Goal: Task Accomplishment & Management: Manage account settings

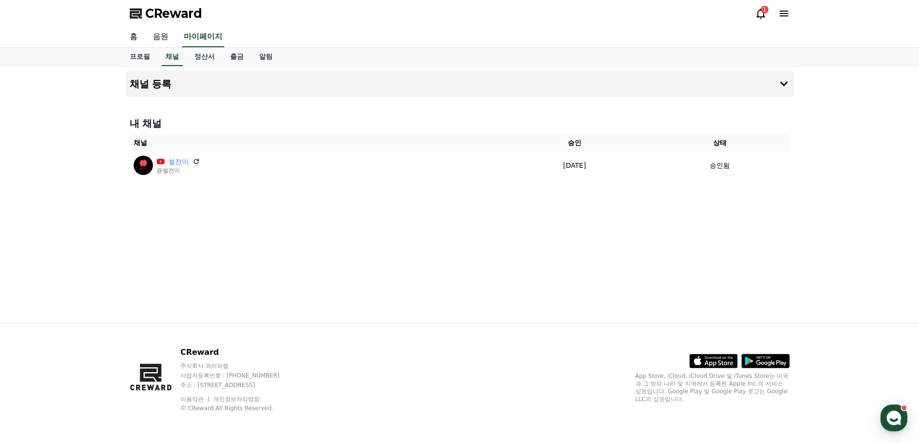
click at [164, 34] on link "음원" at bounding box center [160, 37] width 31 height 20
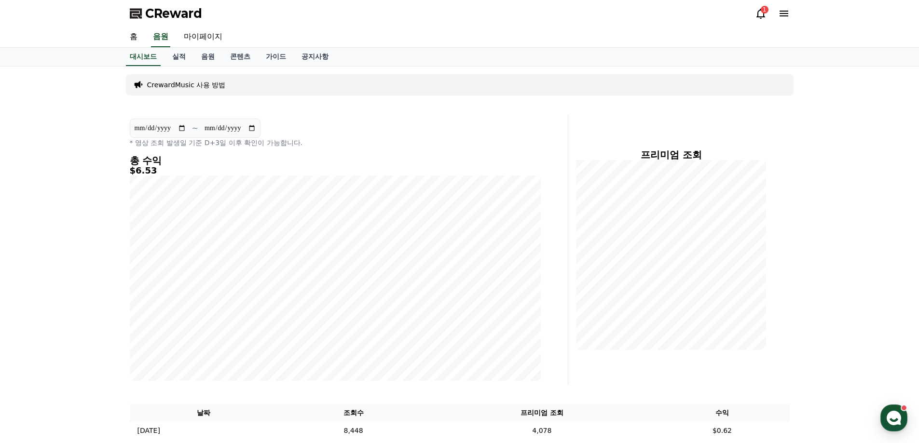
click at [762, 12] on div "1" at bounding box center [765, 10] width 8 height 8
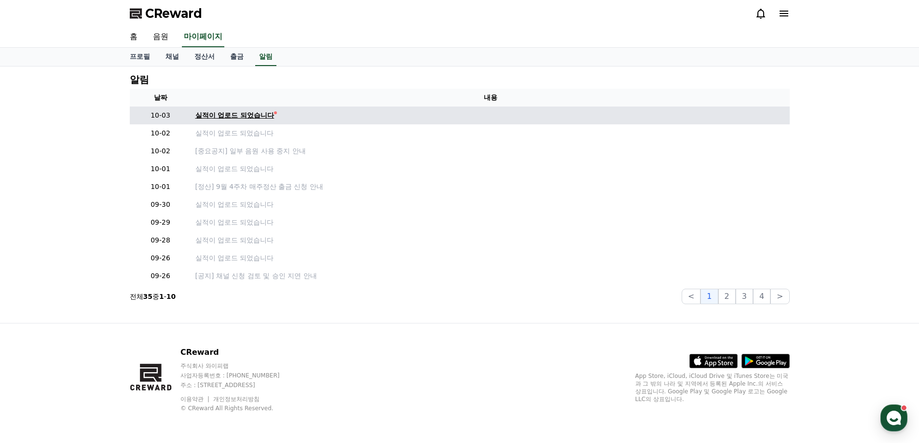
drag, startPoint x: 273, startPoint y: 110, endPoint x: 267, endPoint y: 113, distance: 6.7
click at [272, 111] on td "실적이 업로드 되었습니다" at bounding box center [490, 116] width 598 height 18
click at [266, 115] on div "실적이 업로드 되었습니다" at bounding box center [234, 115] width 79 height 10
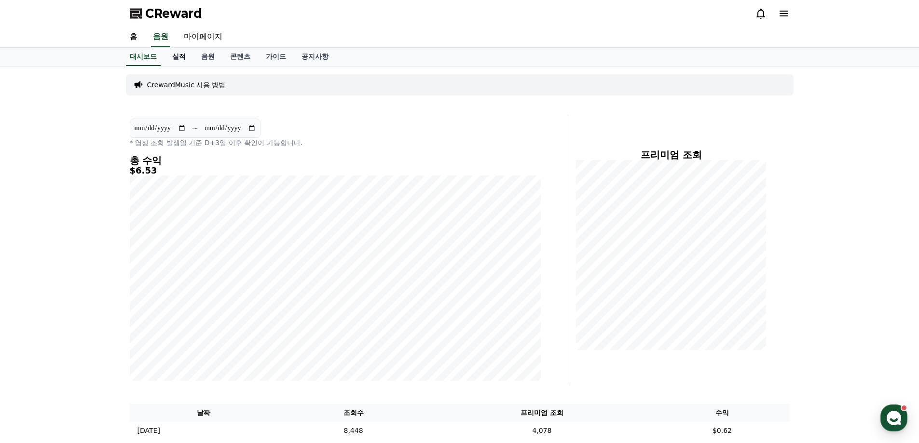
click at [180, 60] on link "실적" at bounding box center [178, 57] width 29 height 18
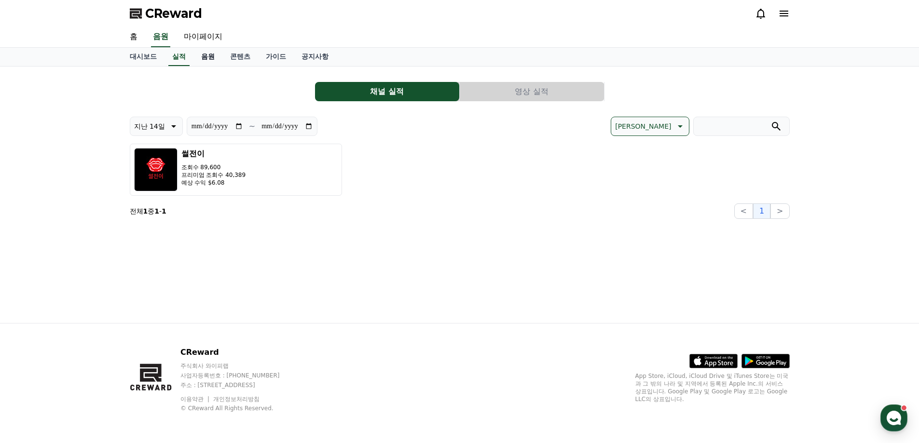
click at [213, 60] on link "음원" at bounding box center [207, 57] width 29 height 18
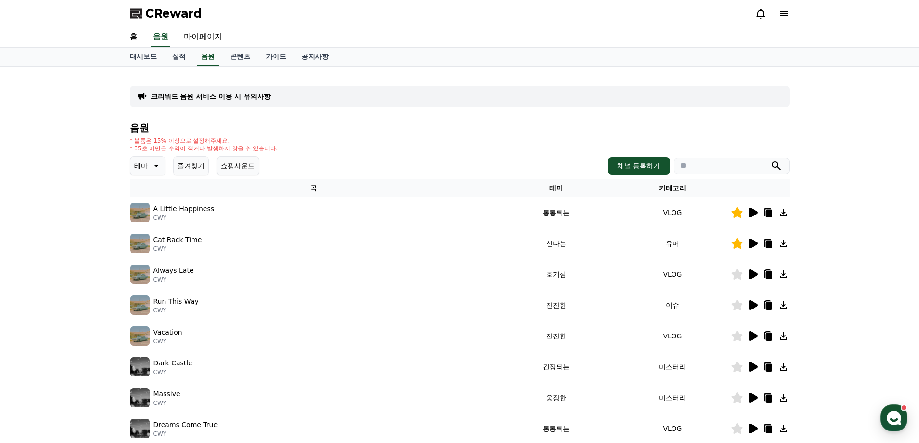
click at [194, 165] on button "즐겨찾기" at bounding box center [191, 165] width 36 height 19
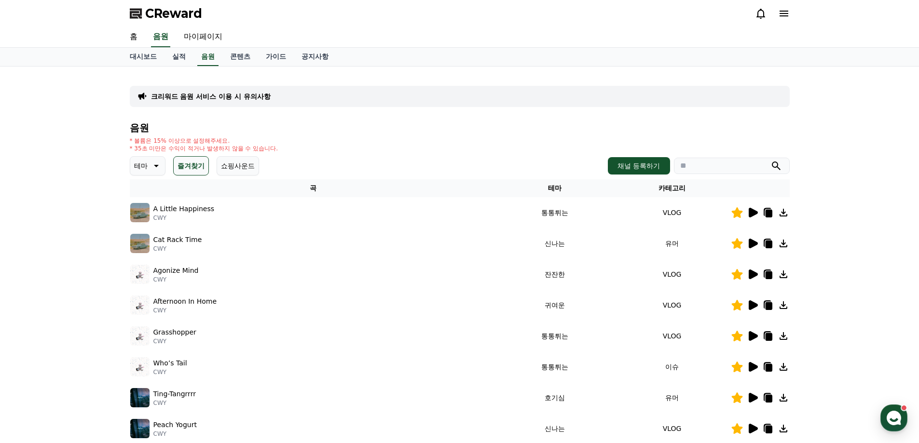
click at [753, 215] on icon at bounding box center [753, 213] width 9 height 10
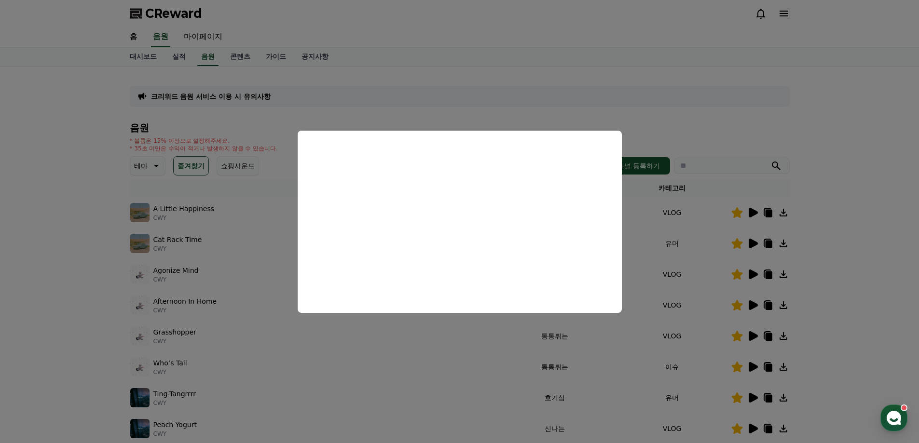
click at [838, 275] on button "close modal" at bounding box center [459, 221] width 919 height 443
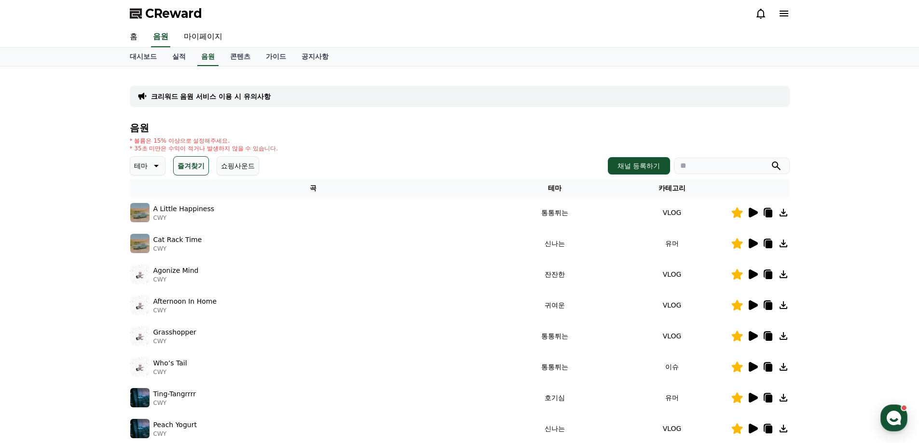
click at [749, 247] on icon at bounding box center [753, 244] width 9 height 10
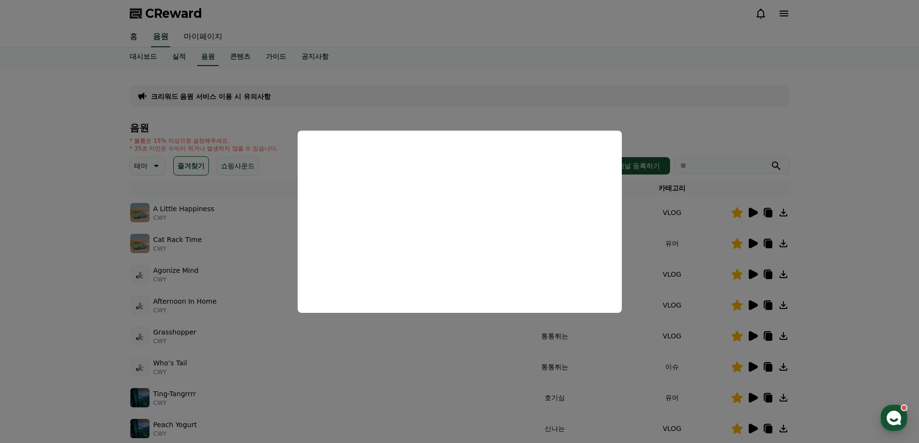
click at [873, 298] on button "close modal" at bounding box center [459, 221] width 919 height 443
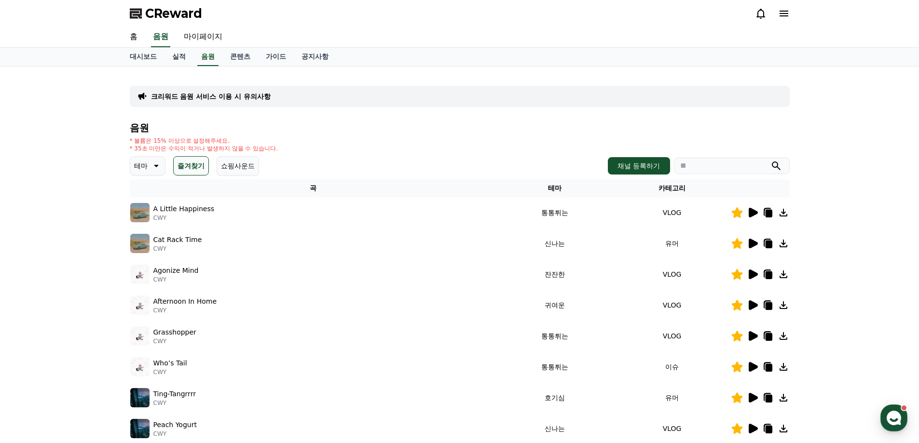
click at [750, 274] on icon at bounding box center [753, 275] width 9 height 10
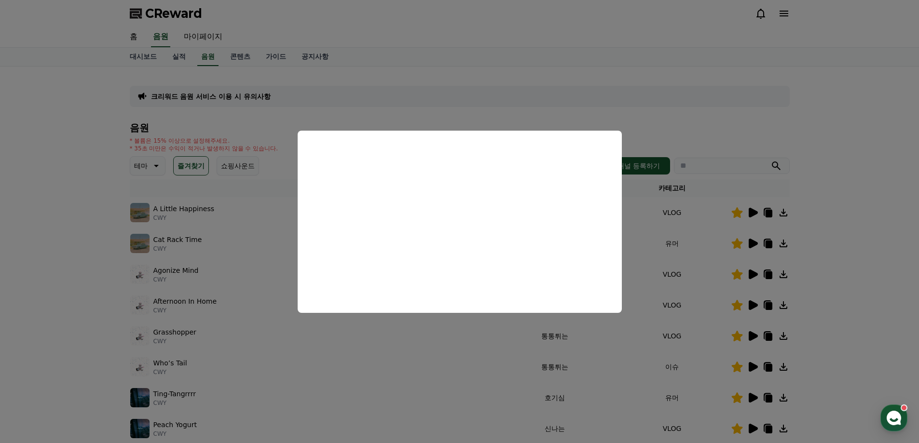
click at [854, 283] on button "close modal" at bounding box center [459, 221] width 919 height 443
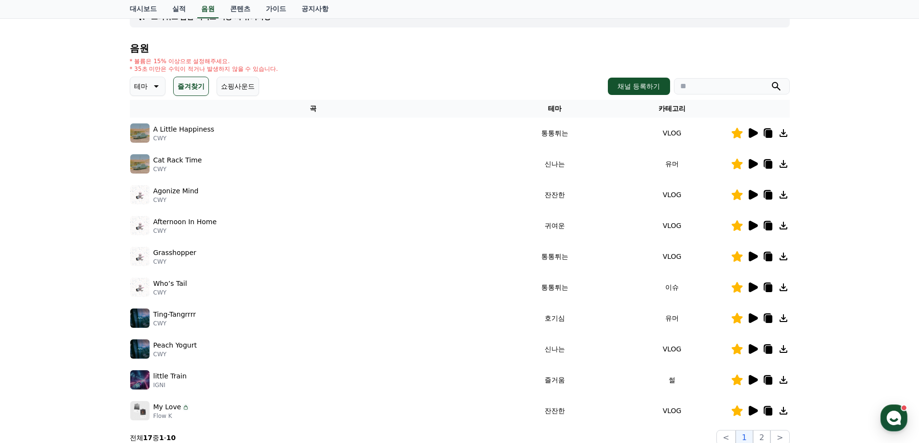
scroll to position [96, 0]
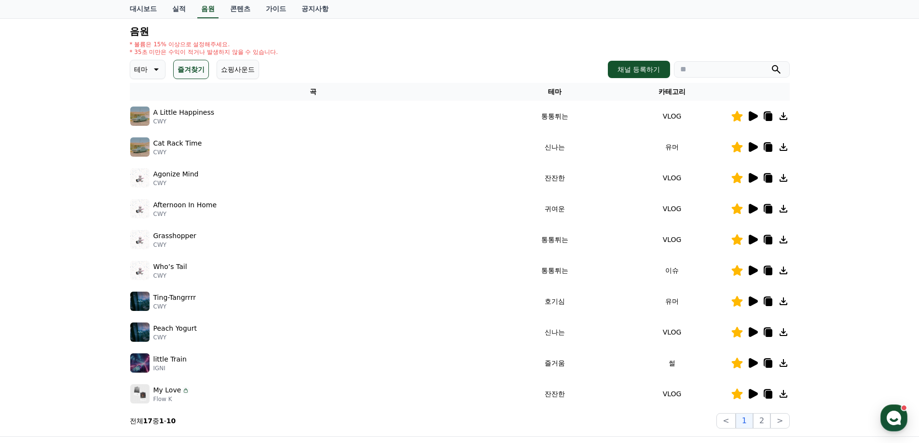
click at [754, 302] on icon at bounding box center [753, 302] width 9 height 10
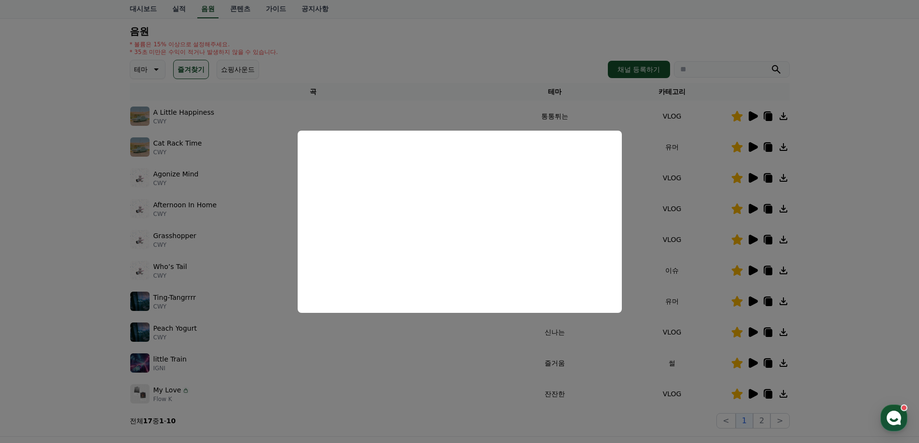
click at [883, 315] on button "close modal" at bounding box center [459, 221] width 919 height 443
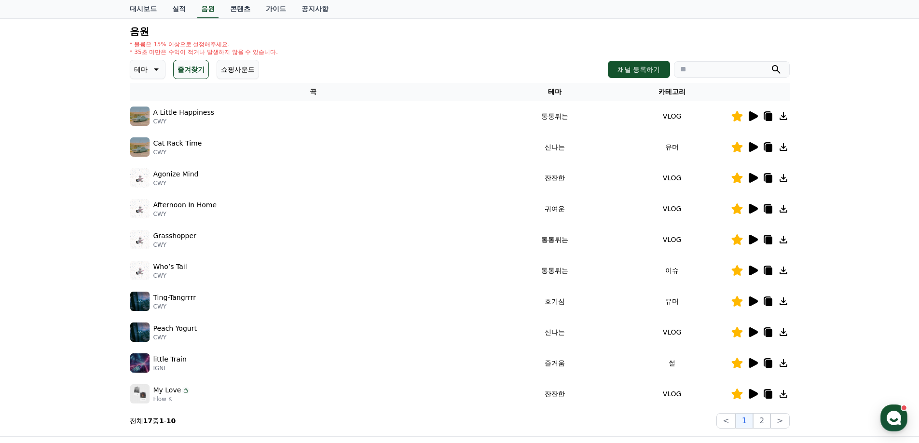
click at [755, 332] on icon at bounding box center [753, 332] width 9 height 10
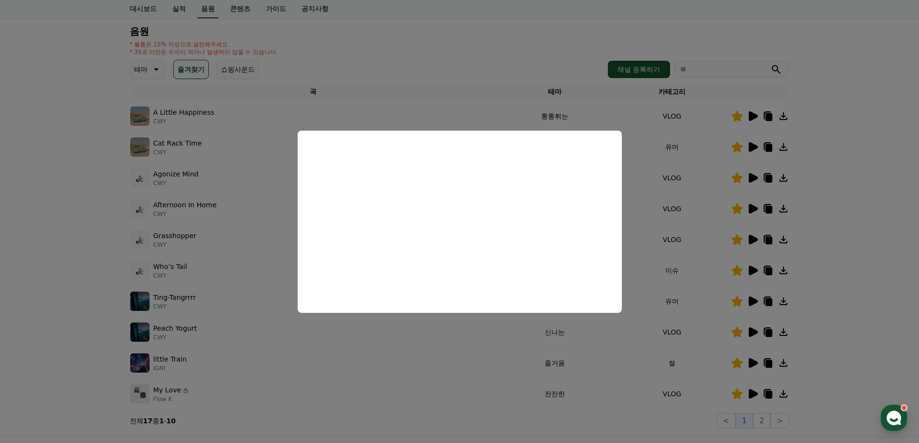
click at [841, 340] on button "close modal" at bounding box center [459, 221] width 919 height 443
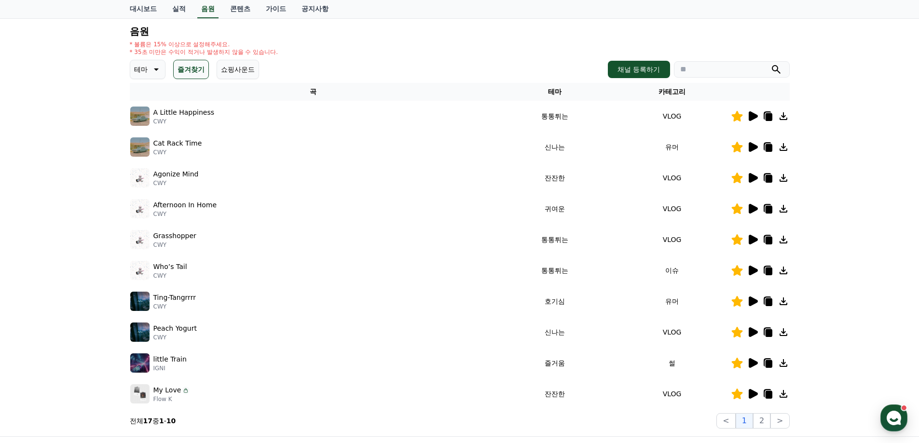
click at [754, 365] on icon at bounding box center [753, 363] width 9 height 10
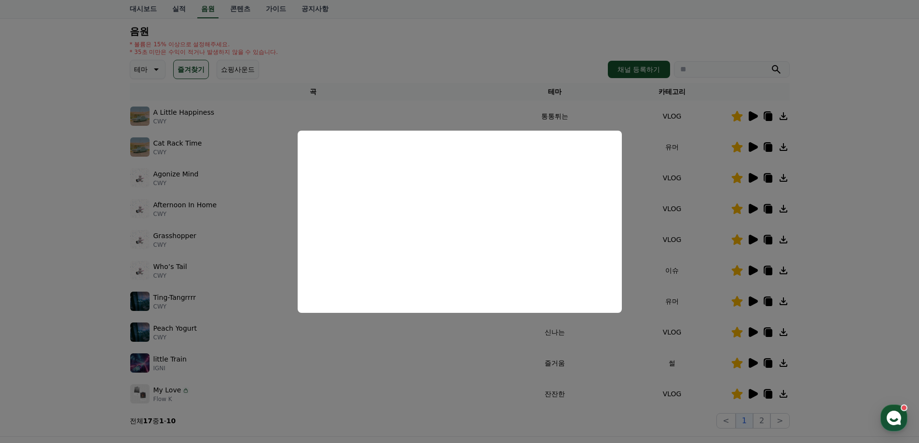
click at [836, 327] on button "close modal" at bounding box center [459, 221] width 919 height 443
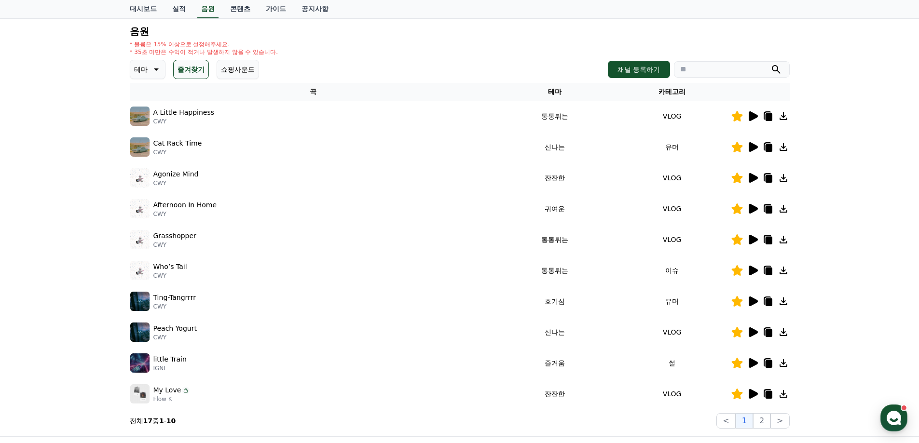
click at [753, 392] on icon at bounding box center [753, 394] width 9 height 10
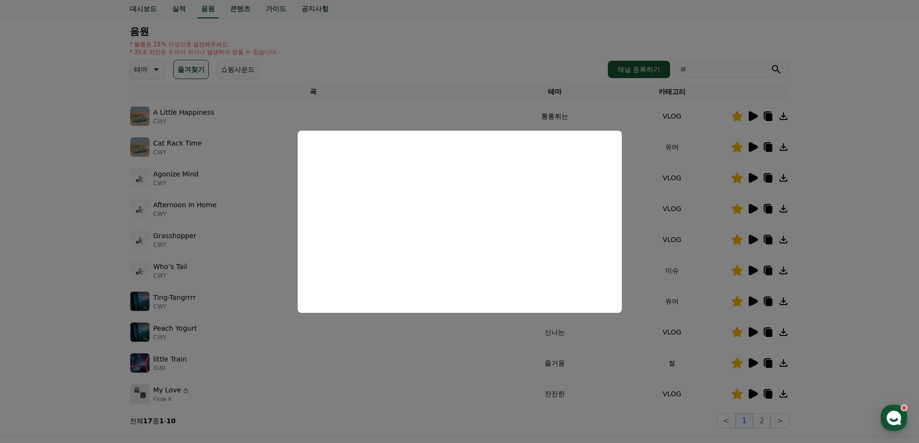
click at [813, 273] on button "close modal" at bounding box center [459, 221] width 919 height 443
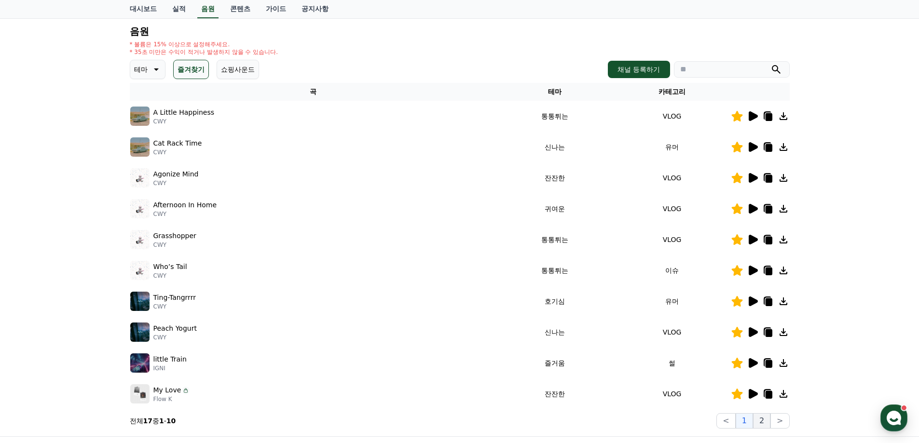
click at [764, 421] on button "2" at bounding box center [761, 420] width 17 height 15
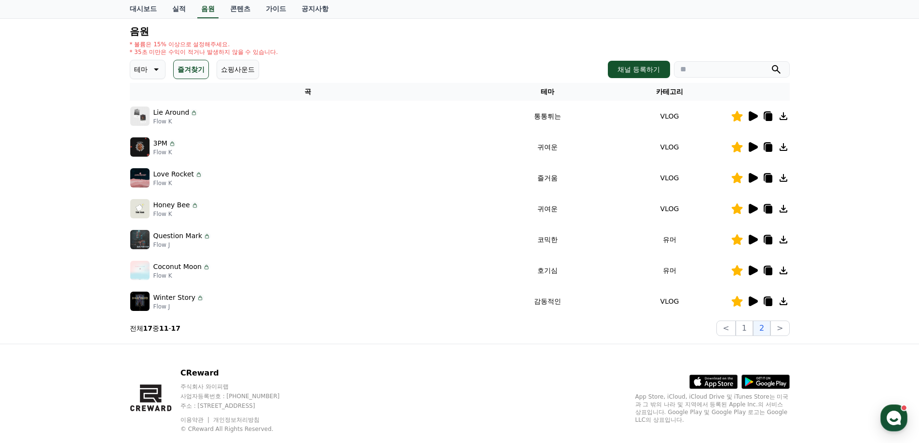
click at [753, 113] on icon at bounding box center [753, 116] width 9 height 10
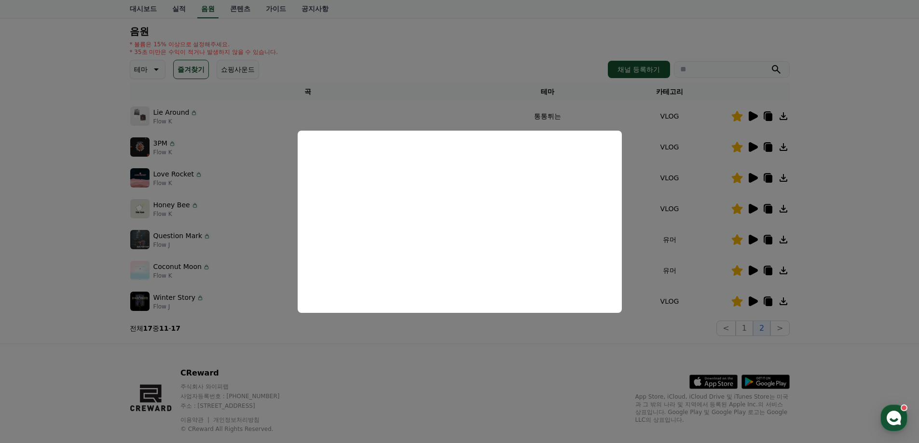
click at [844, 178] on button "close modal" at bounding box center [459, 221] width 919 height 443
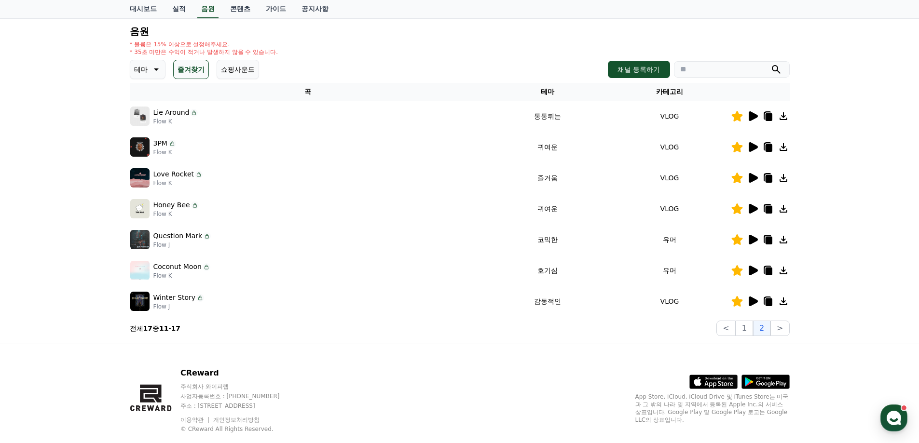
click at [753, 149] on icon at bounding box center [753, 147] width 9 height 10
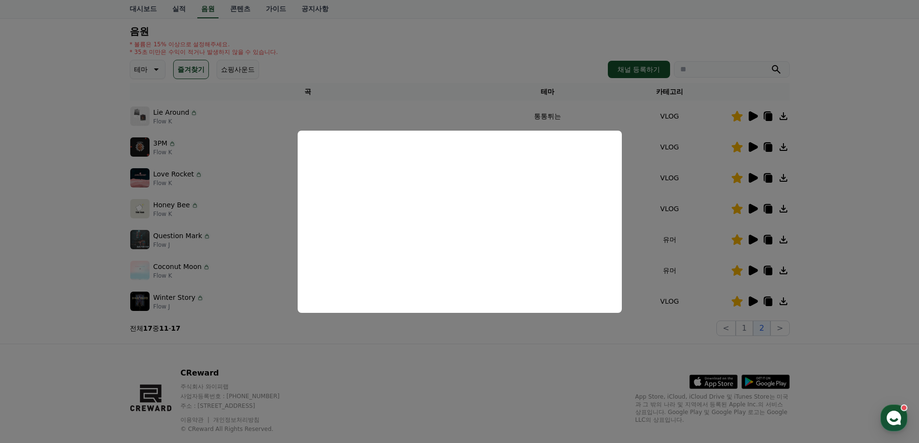
click at [853, 207] on button "close modal" at bounding box center [459, 221] width 919 height 443
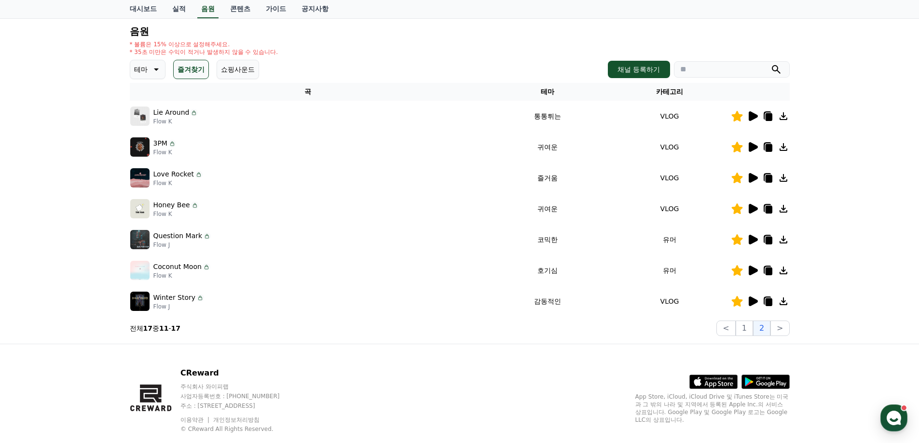
click at [753, 208] on icon at bounding box center [753, 209] width 9 height 10
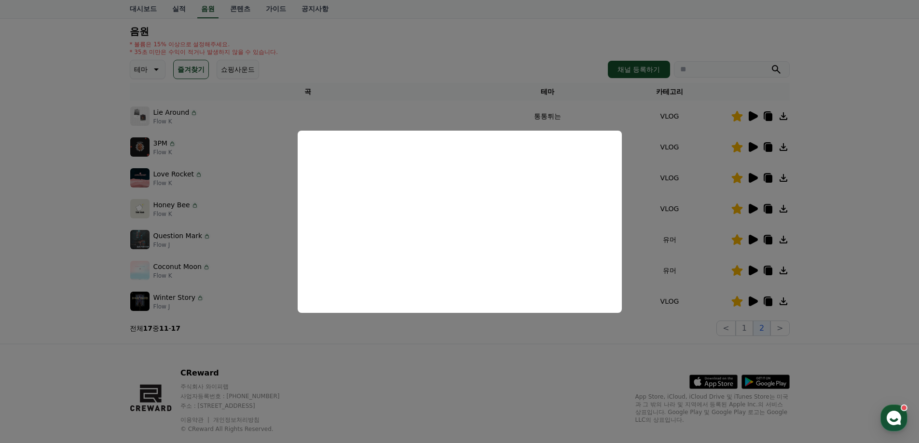
click at [845, 252] on button "close modal" at bounding box center [459, 221] width 919 height 443
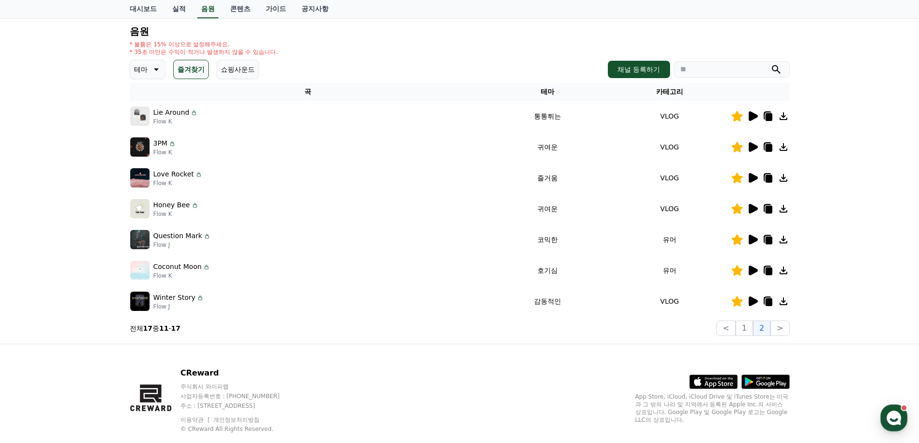
click at [754, 242] on icon at bounding box center [753, 240] width 9 height 10
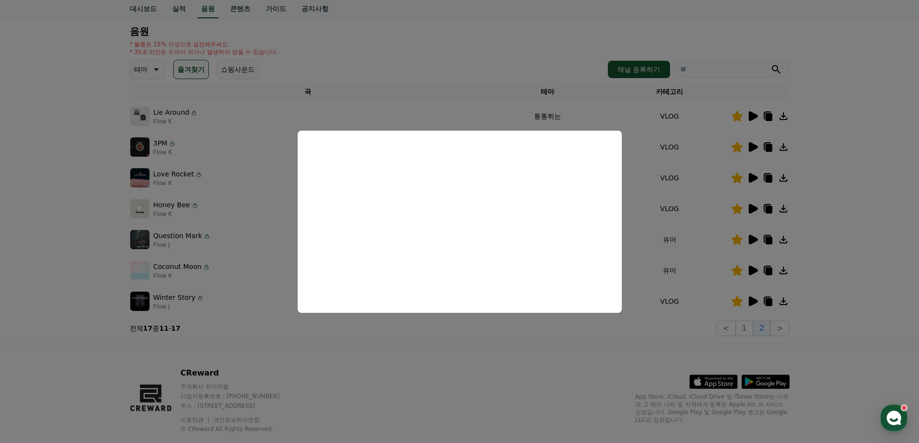
click at [834, 261] on button "close modal" at bounding box center [459, 221] width 919 height 443
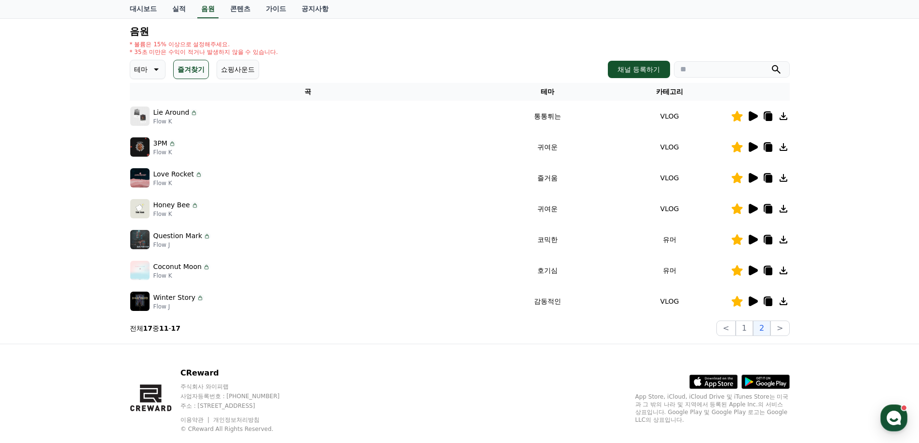
click at [750, 271] on icon at bounding box center [753, 271] width 9 height 10
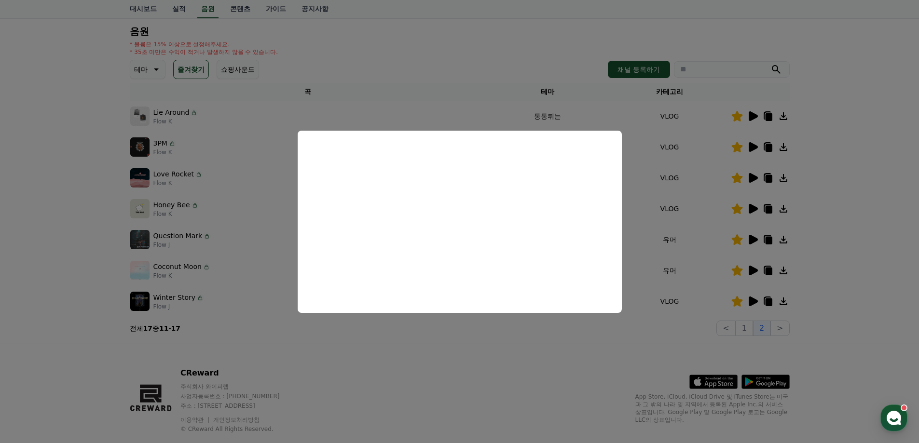
click at [417, 372] on button "close modal" at bounding box center [459, 221] width 919 height 443
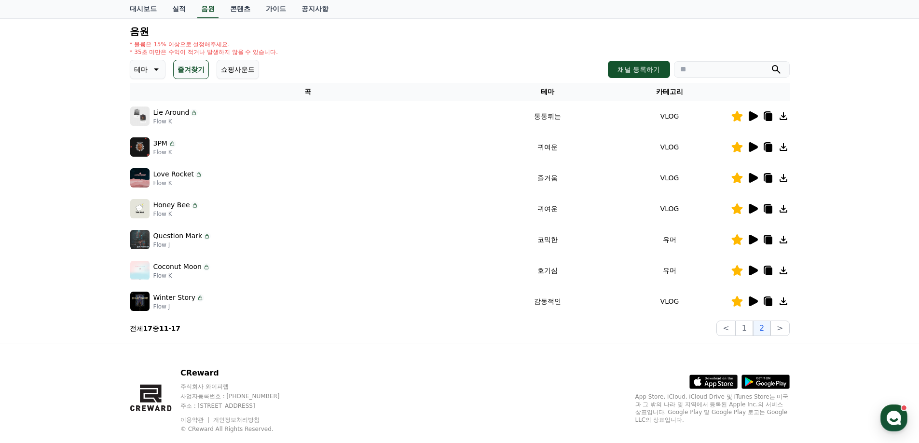
click at [756, 304] on icon at bounding box center [753, 302] width 12 height 12
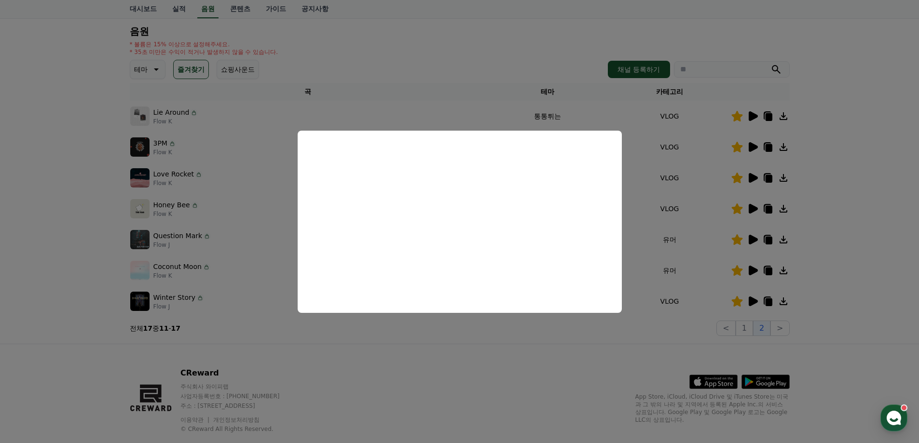
click at [496, 342] on button "close modal" at bounding box center [459, 221] width 919 height 443
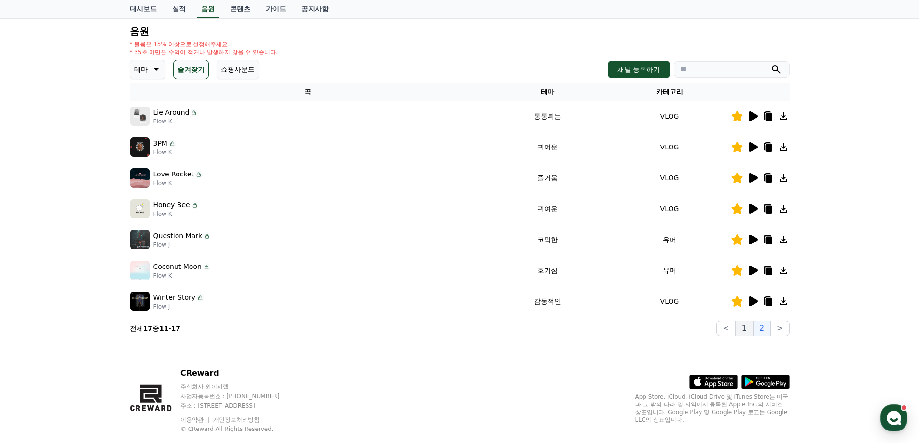
click at [741, 328] on button "1" at bounding box center [744, 328] width 17 height 15
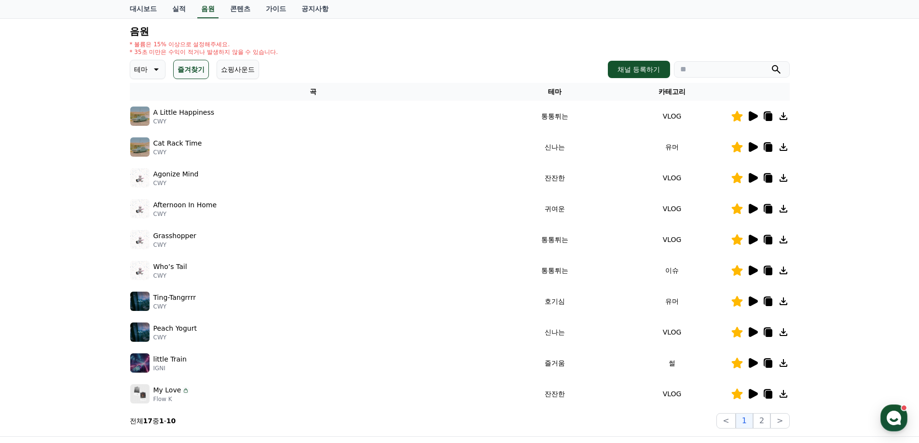
click at [758, 120] on icon at bounding box center [753, 116] width 12 height 12
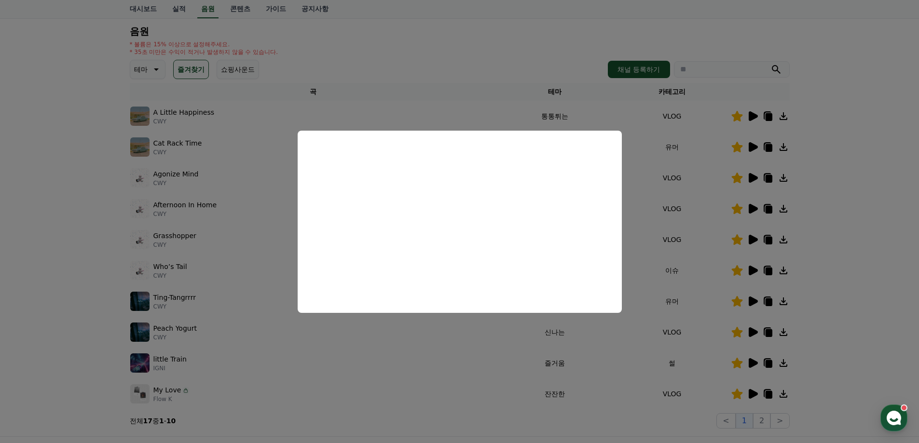
click at [836, 214] on button "close modal" at bounding box center [459, 221] width 919 height 443
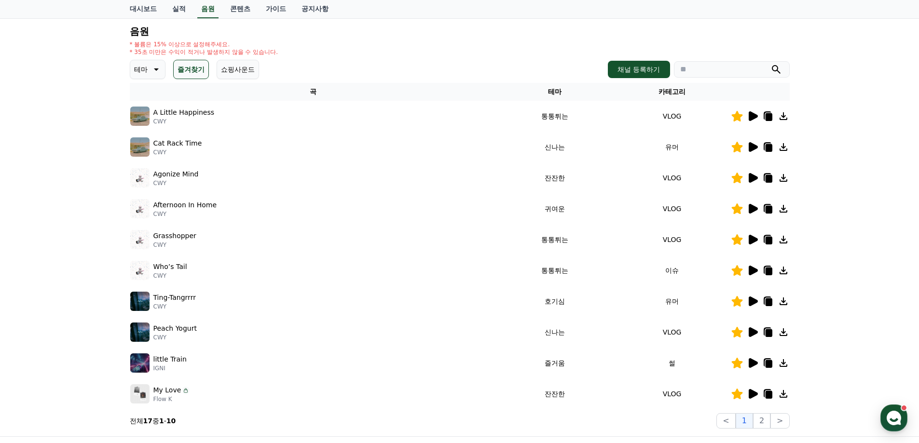
click at [769, 118] on icon at bounding box center [768, 117] width 7 height 8
